Goal: Task Accomplishment & Management: Complete application form

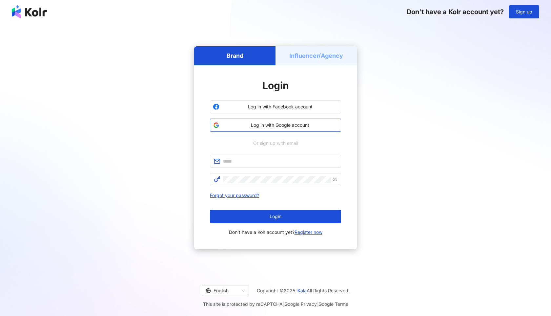
click at [276, 129] on button "Log in with Google account" at bounding box center [275, 124] width 131 height 13
click at [320, 56] on h5 "Influencer/Agency" at bounding box center [316, 55] width 54 height 8
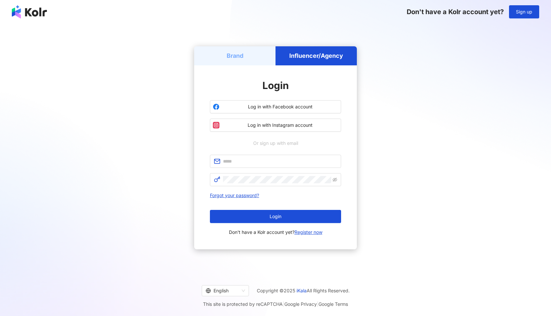
click at [248, 61] on div "Brand" at bounding box center [234, 55] width 81 height 19
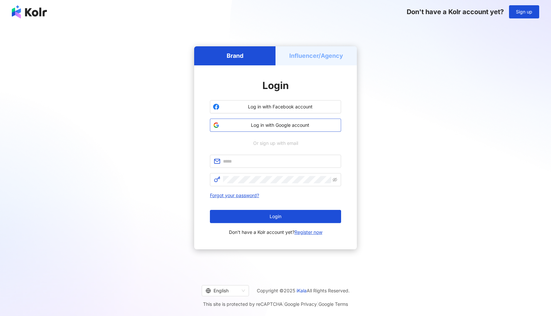
click at [286, 130] on button "Log in with Google account" at bounding box center [275, 124] width 131 height 13
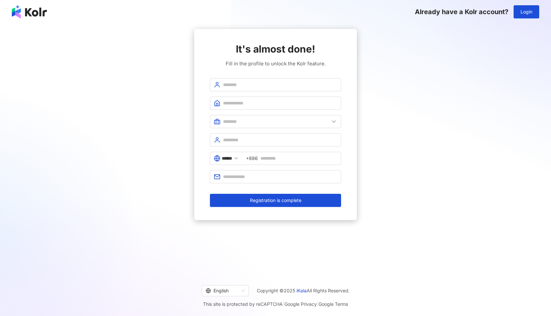
click at [33, 11] on img at bounding box center [29, 11] width 35 height 13
